Goal: Task Accomplishment & Management: Manage account settings

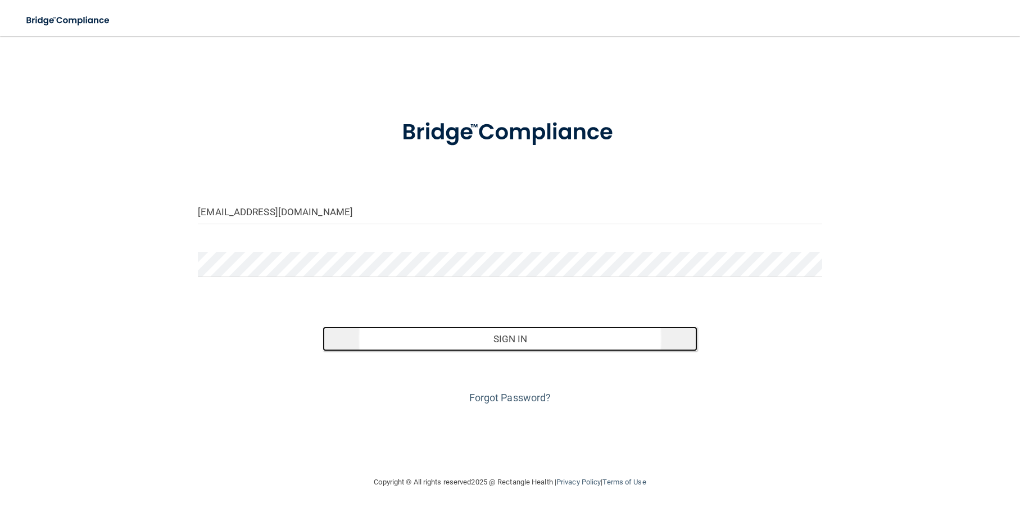
click at [423, 338] on button "Sign In" at bounding box center [510, 338] width 374 height 25
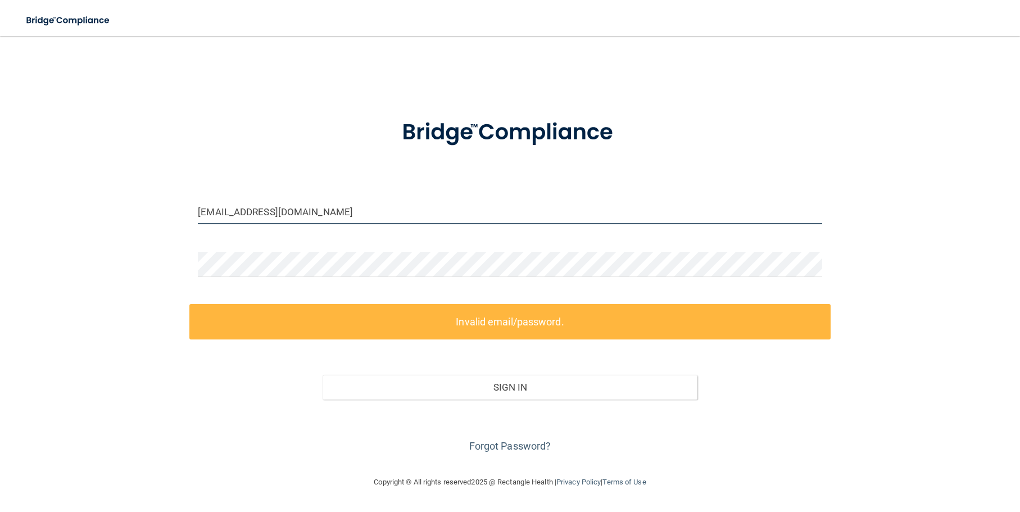
click at [221, 215] on input "[EMAIL_ADDRESS][DOMAIN_NAME]" at bounding box center [510, 211] width 624 height 25
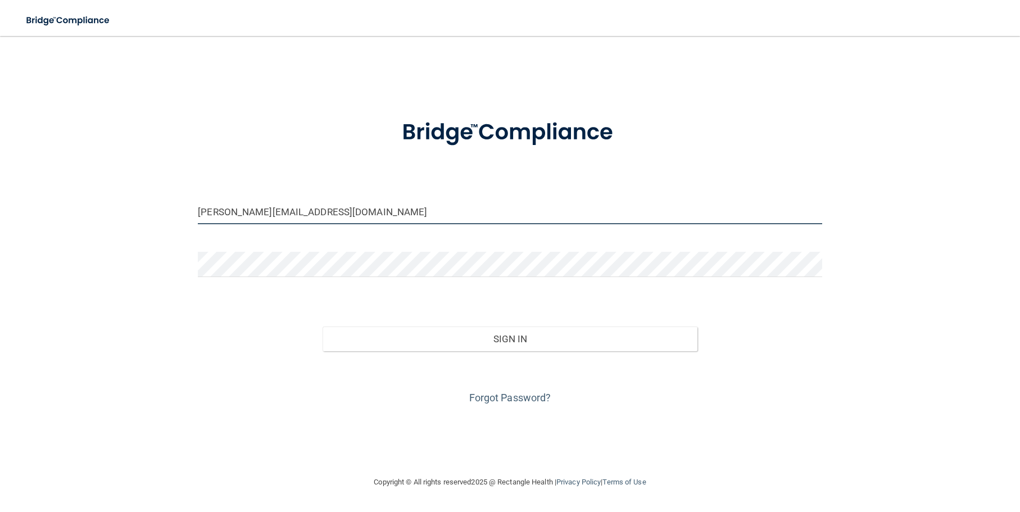
type input "[PERSON_NAME][EMAIL_ADDRESS][DOMAIN_NAME]"
click at [471, 310] on div "Sign In" at bounding box center [509, 327] width 641 height 47
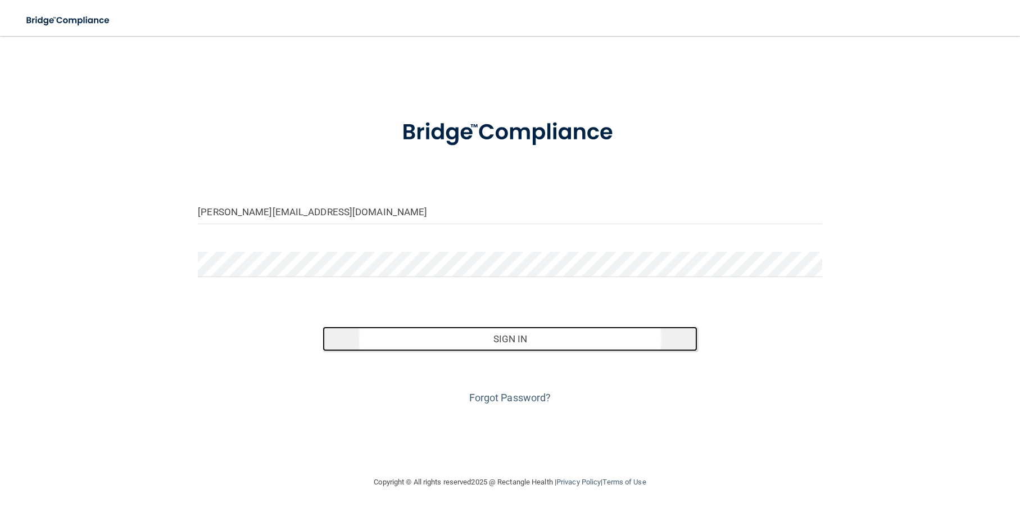
click at [471, 339] on button "Sign In" at bounding box center [510, 338] width 374 height 25
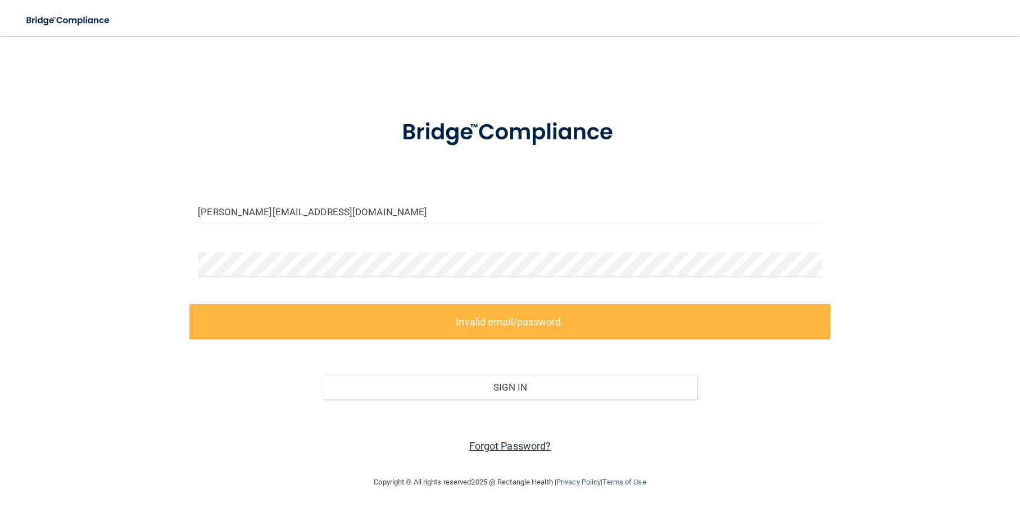
click at [514, 445] on link "Forgot Password?" at bounding box center [510, 446] width 82 height 12
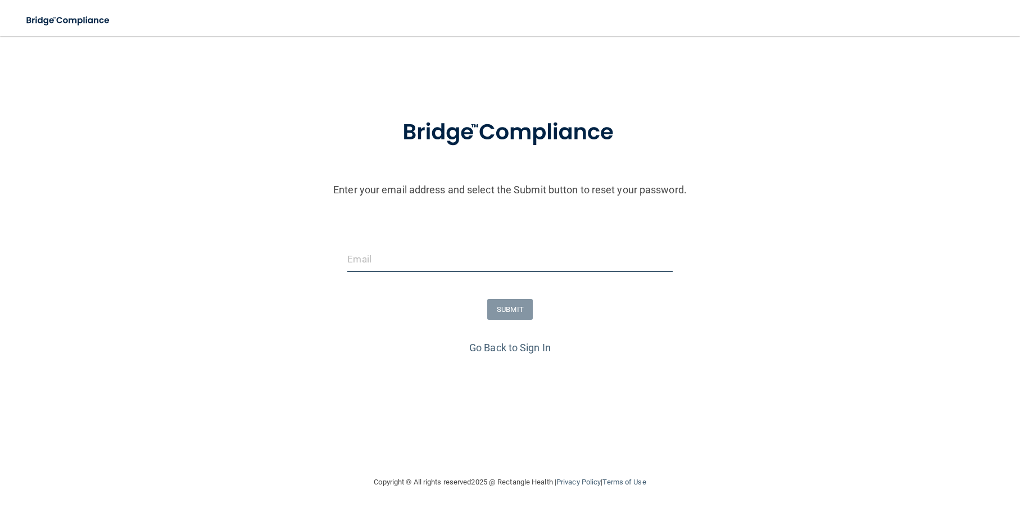
click at [356, 255] on input "email" at bounding box center [509, 259] width 325 height 25
type input "[PERSON_NAME][EMAIL_ADDRESS][DOMAIN_NAME]"
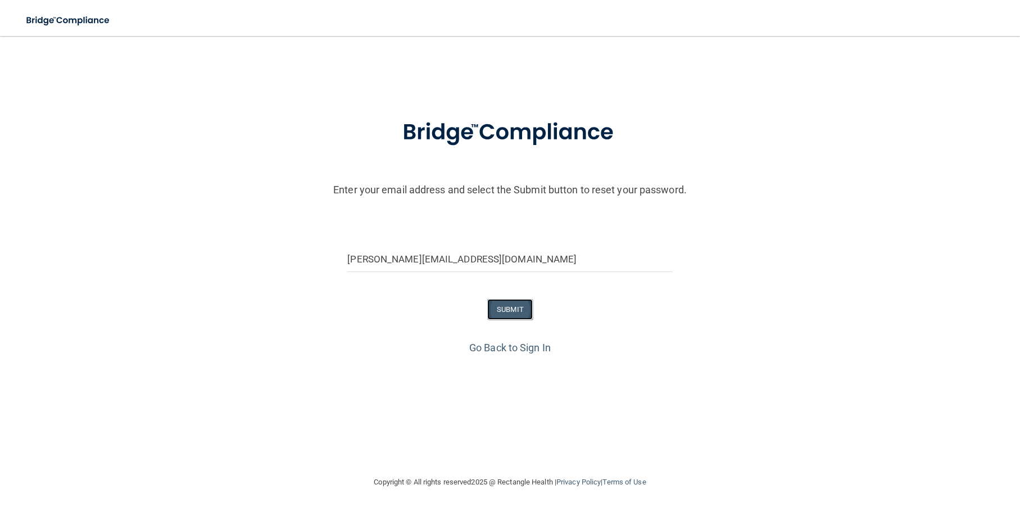
click at [506, 308] on button "SUBMIT" at bounding box center [510, 309] width 46 height 21
